Goal: Find specific page/section: Find specific page/section

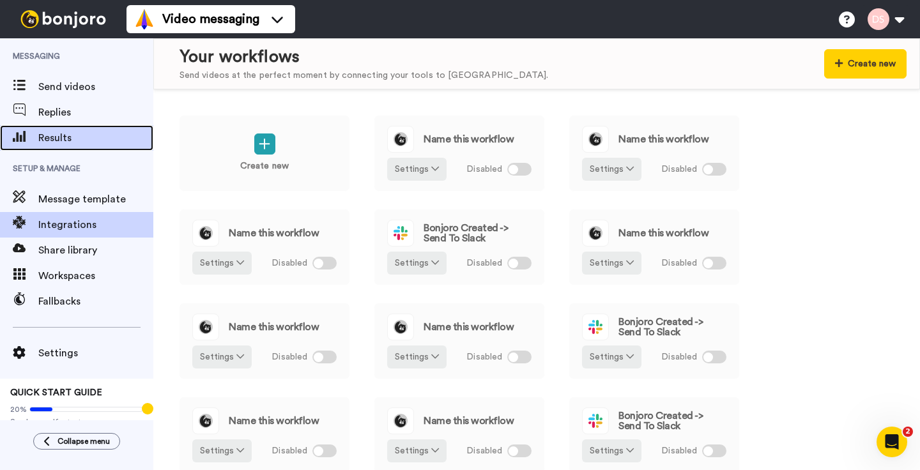
click at [46, 138] on span "Results" at bounding box center [95, 137] width 115 height 15
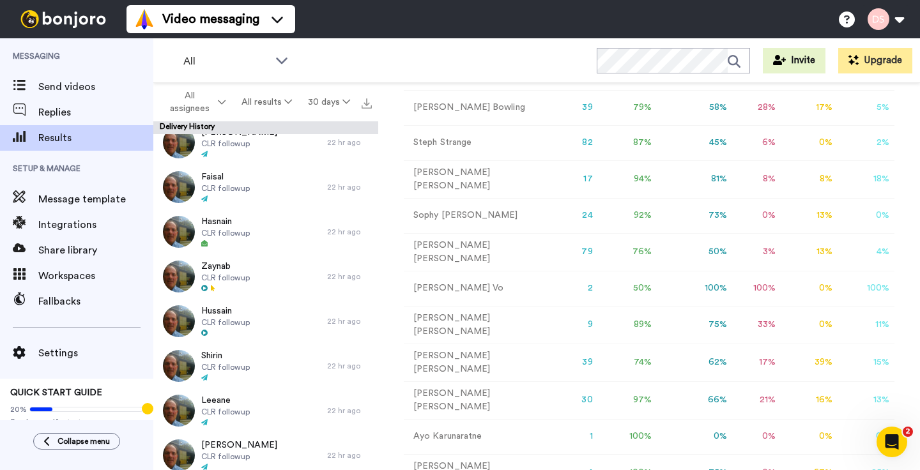
scroll to position [318, 0]
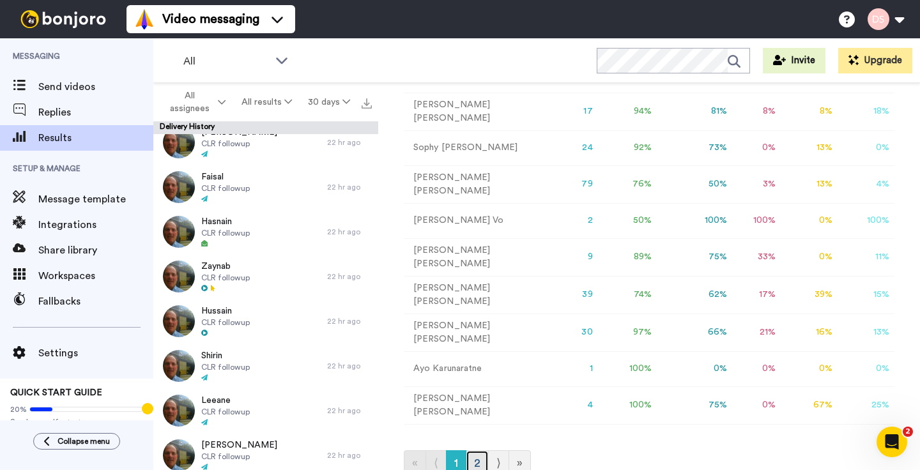
click at [476, 454] on link "2" at bounding box center [477, 463] width 23 height 26
